Goal: Information Seeking & Learning: Learn about a topic

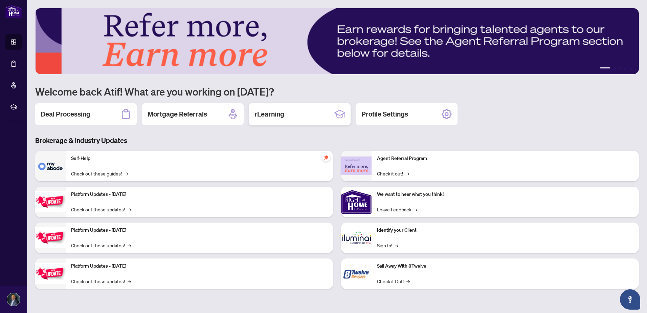
click at [293, 114] on div "rLearning" at bounding box center [299, 114] width 101 height 22
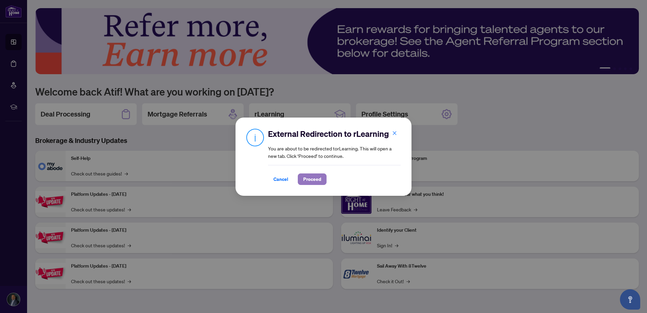
click at [307, 177] on span "Proceed" at bounding box center [312, 179] width 18 height 11
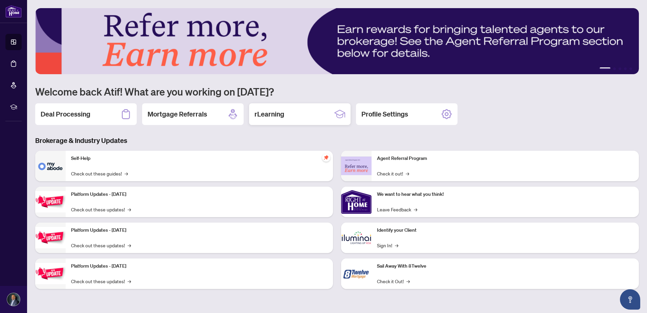
click at [306, 111] on div "rLearning" at bounding box center [299, 114] width 101 height 22
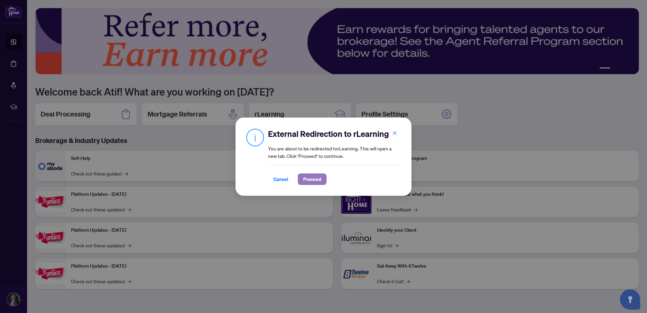
click at [312, 179] on span "Proceed" at bounding box center [312, 179] width 18 height 11
